Goal: Task Accomplishment & Management: Complete application form

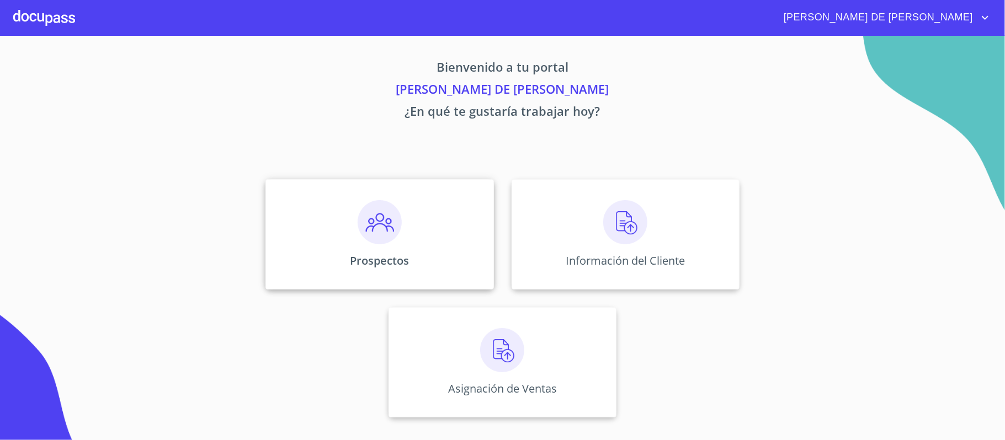
click at [389, 217] on img at bounding box center [380, 222] width 44 height 44
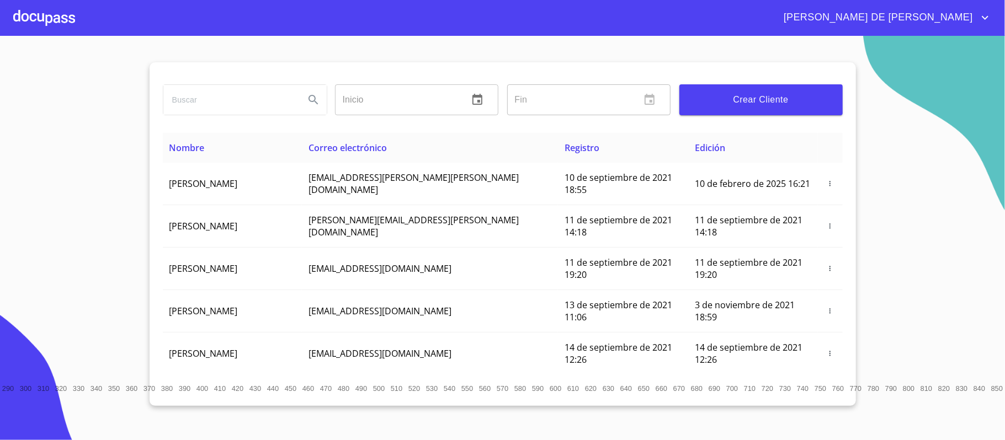
click at [26, 17] on div at bounding box center [44, 17] width 62 height 35
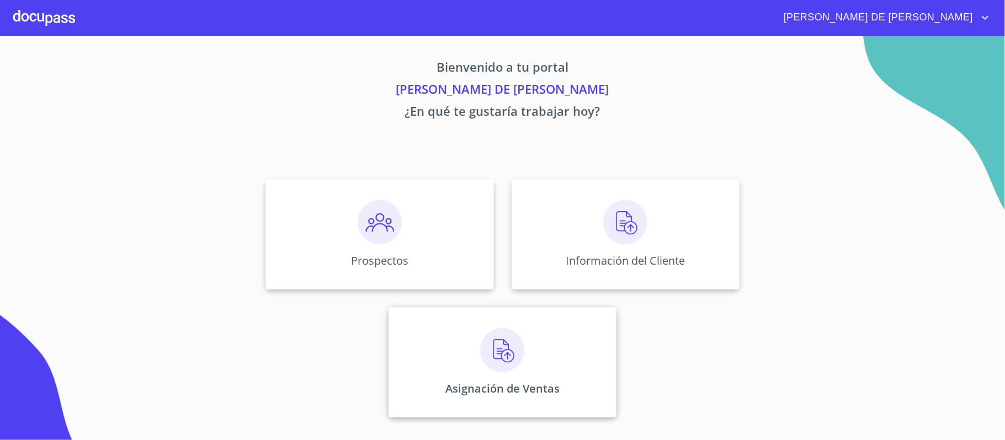
click at [459, 351] on div "Asignación de Ventas" at bounding box center [503, 362] width 228 height 110
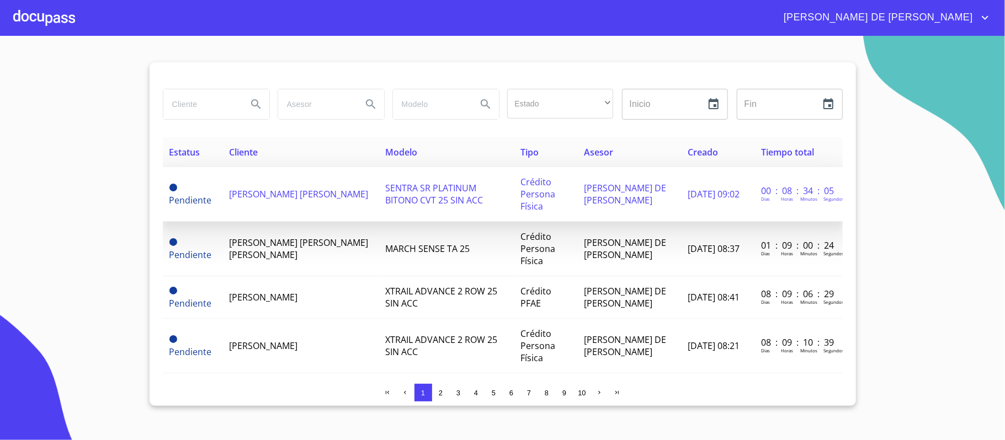
click at [265, 200] on span "[PERSON_NAME] [PERSON_NAME]" at bounding box center [298, 194] width 139 height 12
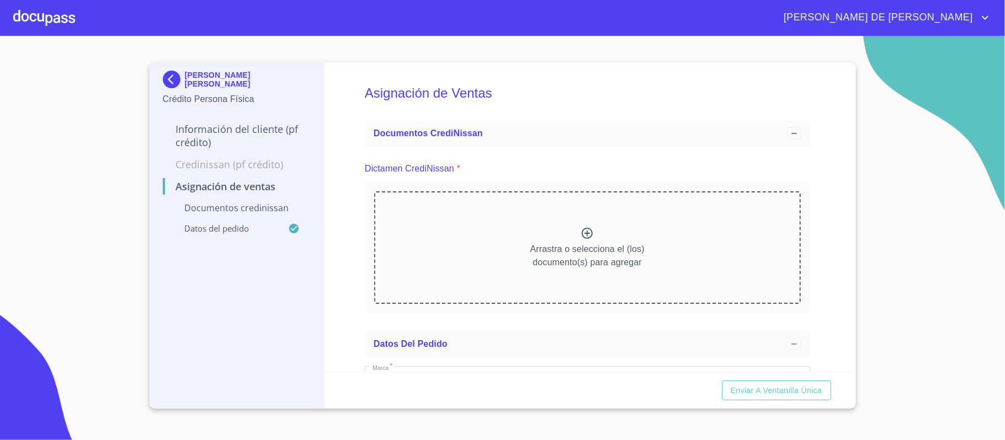
click at [583, 234] on icon at bounding box center [587, 233] width 11 height 11
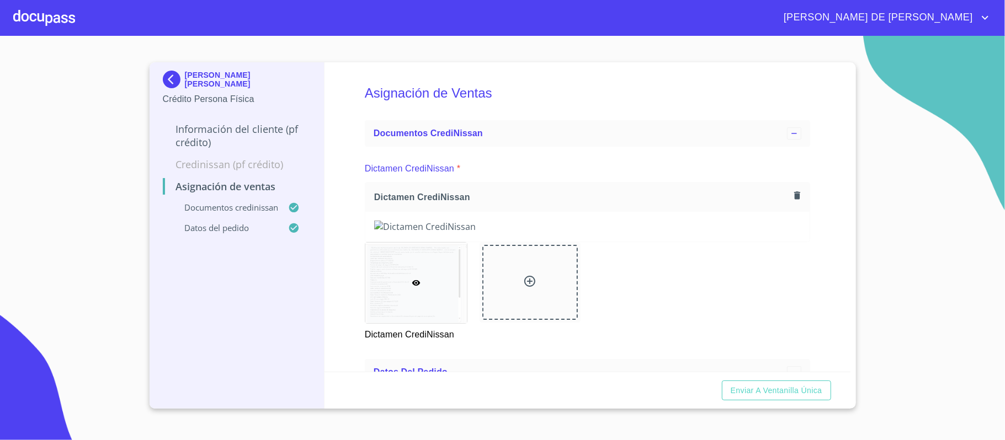
click at [811, 298] on div "Asignación de Ventas Documentos CrediNissan Dictamen CrediNissan * Dictamen Cre…" at bounding box center [588, 217] width 526 height 310
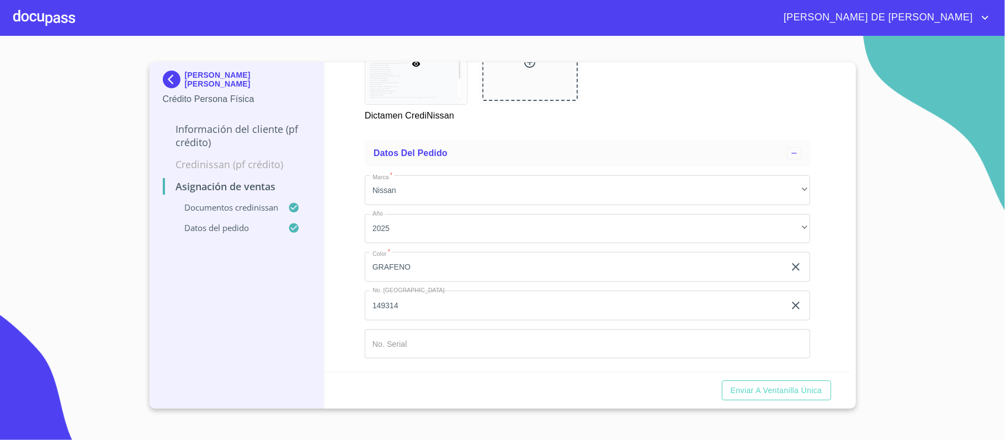
scroll to position [614, 0]
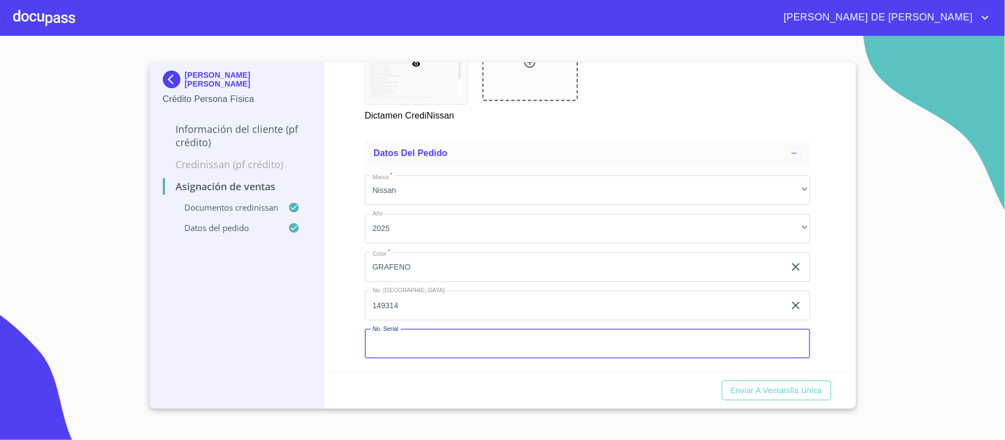
click at [489, 335] on input "Marca   *" at bounding box center [587, 345] width 445 height 30
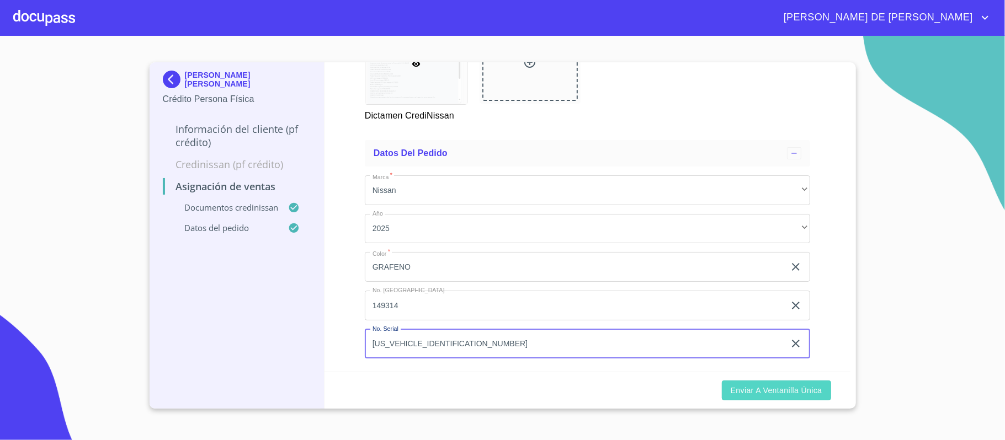
type input "[US_VEHICLE_IDENTIFICATION_NUMBER]"
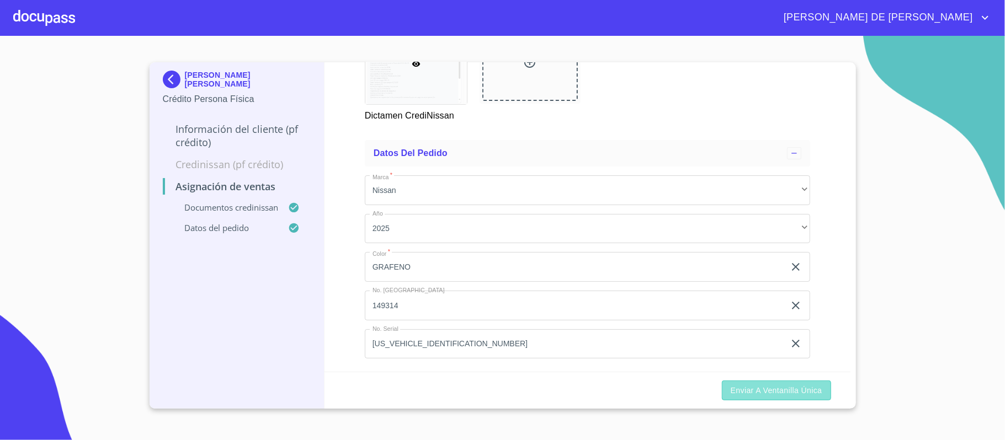
click at [796, 389] on span "Enviar a Ventanilla única" at bounding box center [777, 391] width 92 height 14
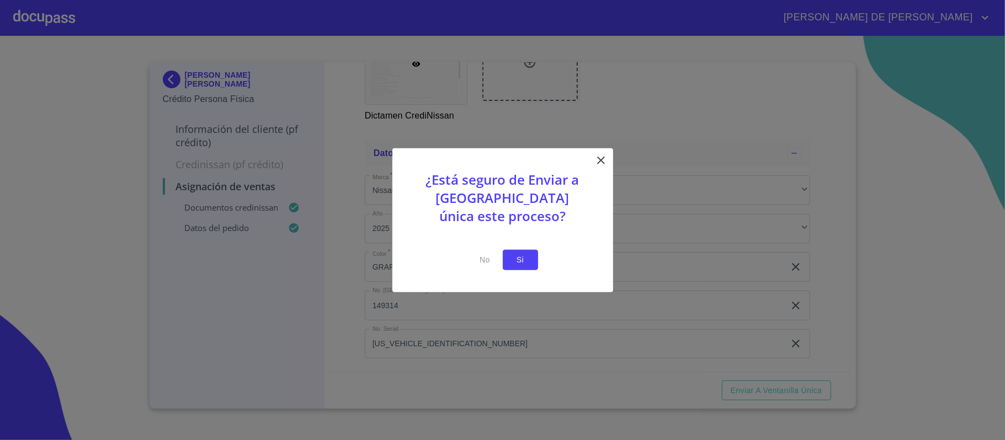
click at [523, 261] on span "Si" at bounding box center [521, 260] width 18 height 14
